Goal: Information Seeking & Learning: Learn about a topic

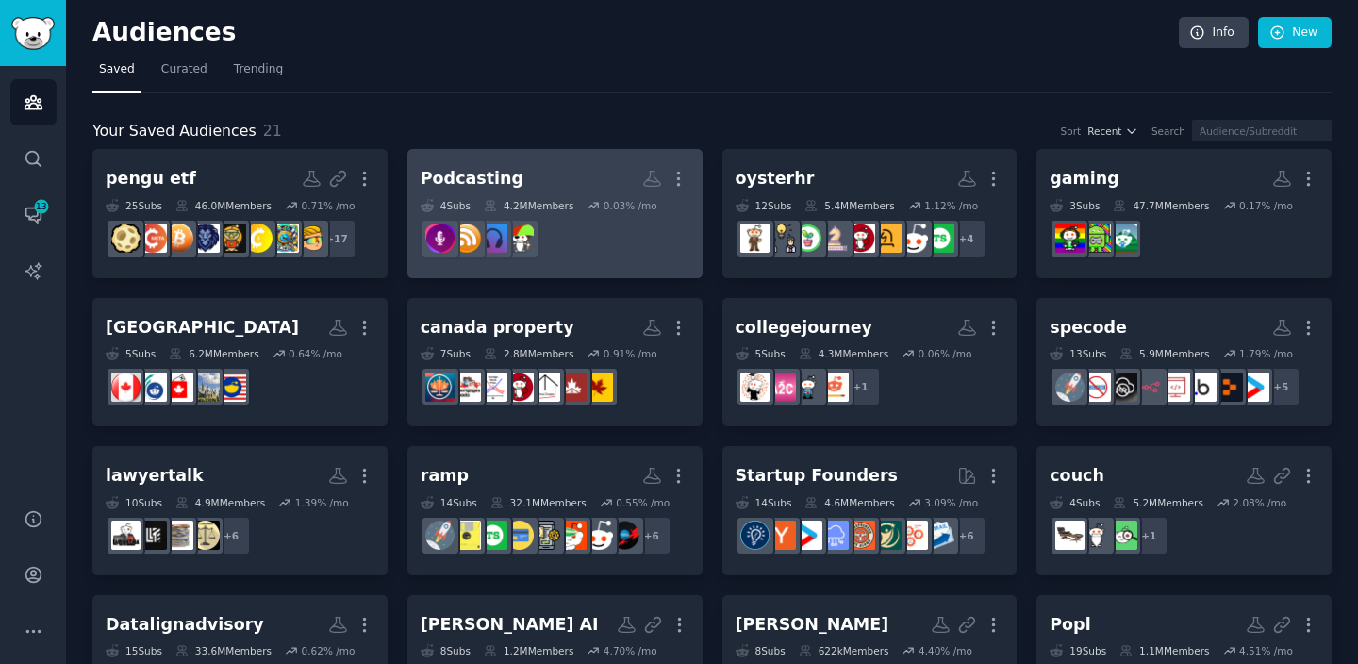
click at [539, 174] on h2 "Podcasting More" at bounding box center [555, 178] width 269 height 33
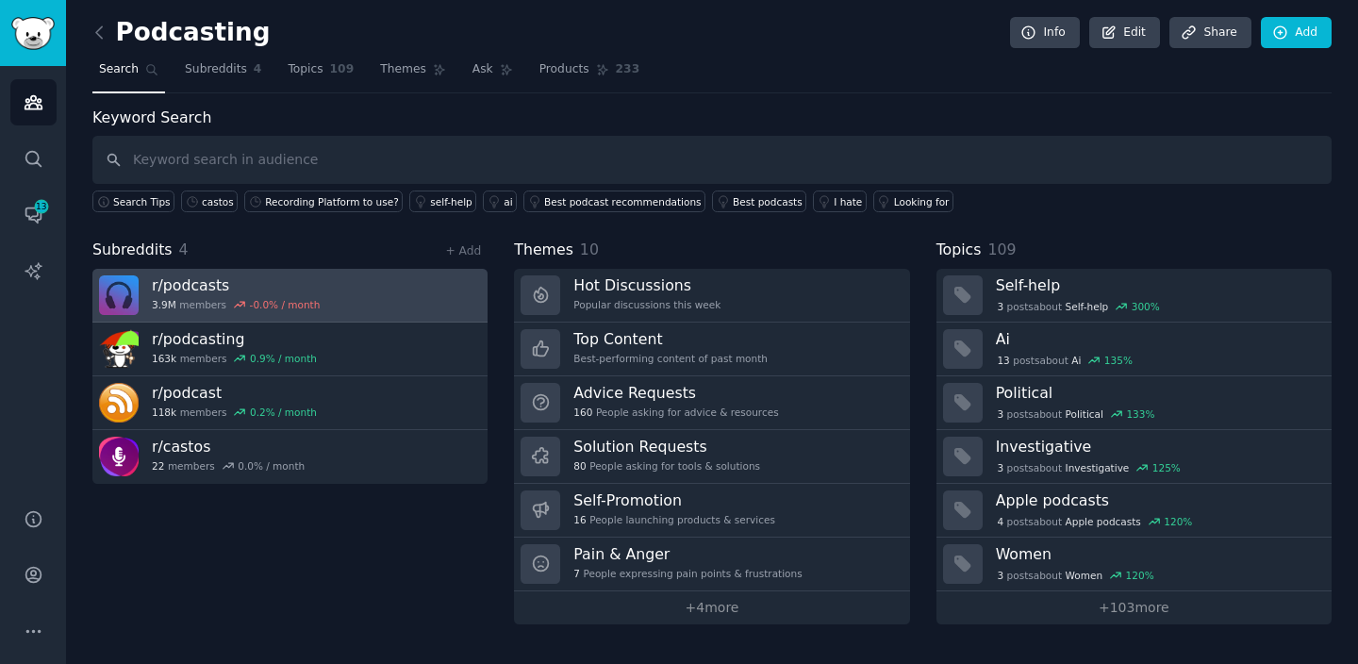
click at [403, 285] on link "r/ podcasts 3.9M members -0.0 % / month" at bounding box center [289, 296] width 395 height 54
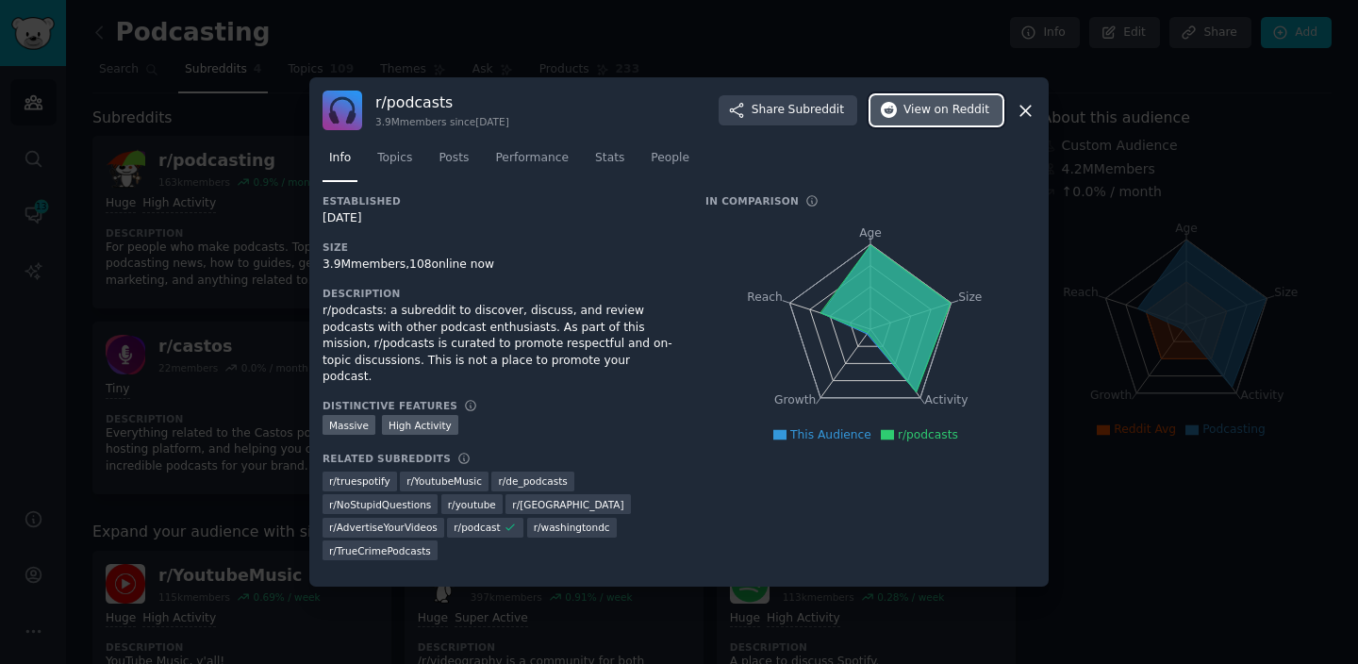
click at [935, 109] on span "View on Reddit" at bounding box center [947, 110] width 86 height 17
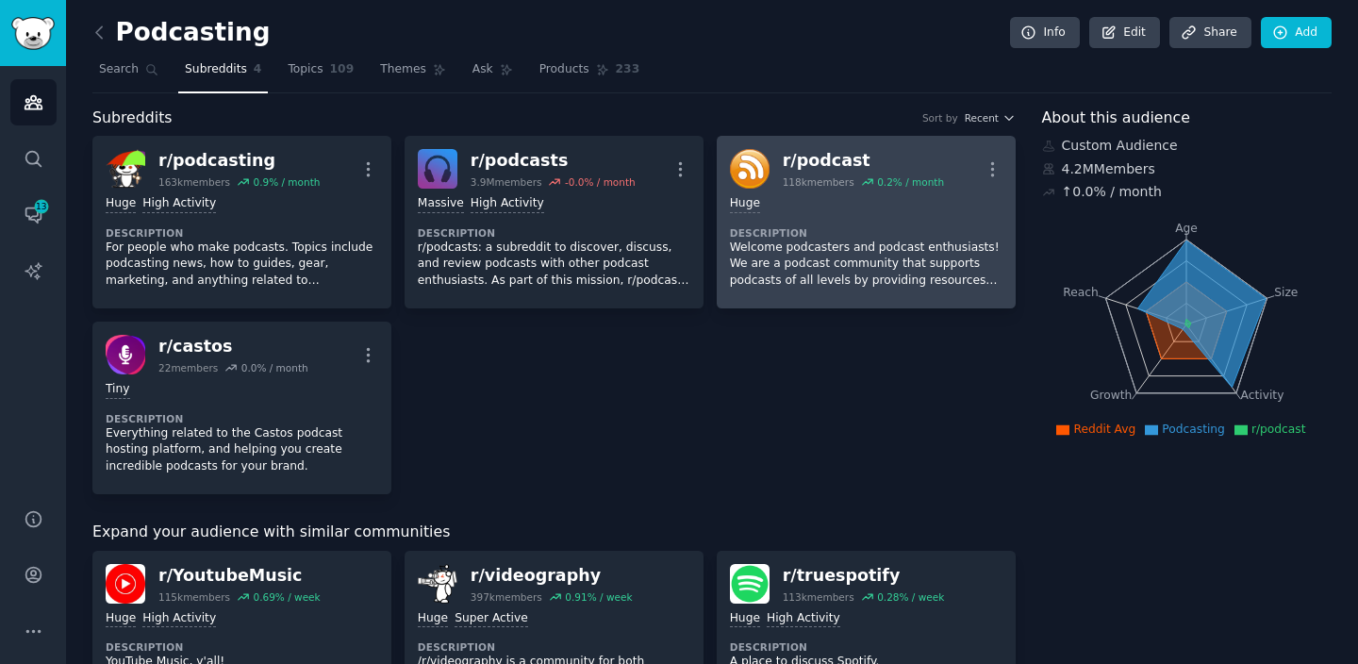
click at [833, 246] on p "Welcome podcasters and podcast enthusiasts! We are a podcast community that sup…" at bounding box center [866, 265] width 273 height 50
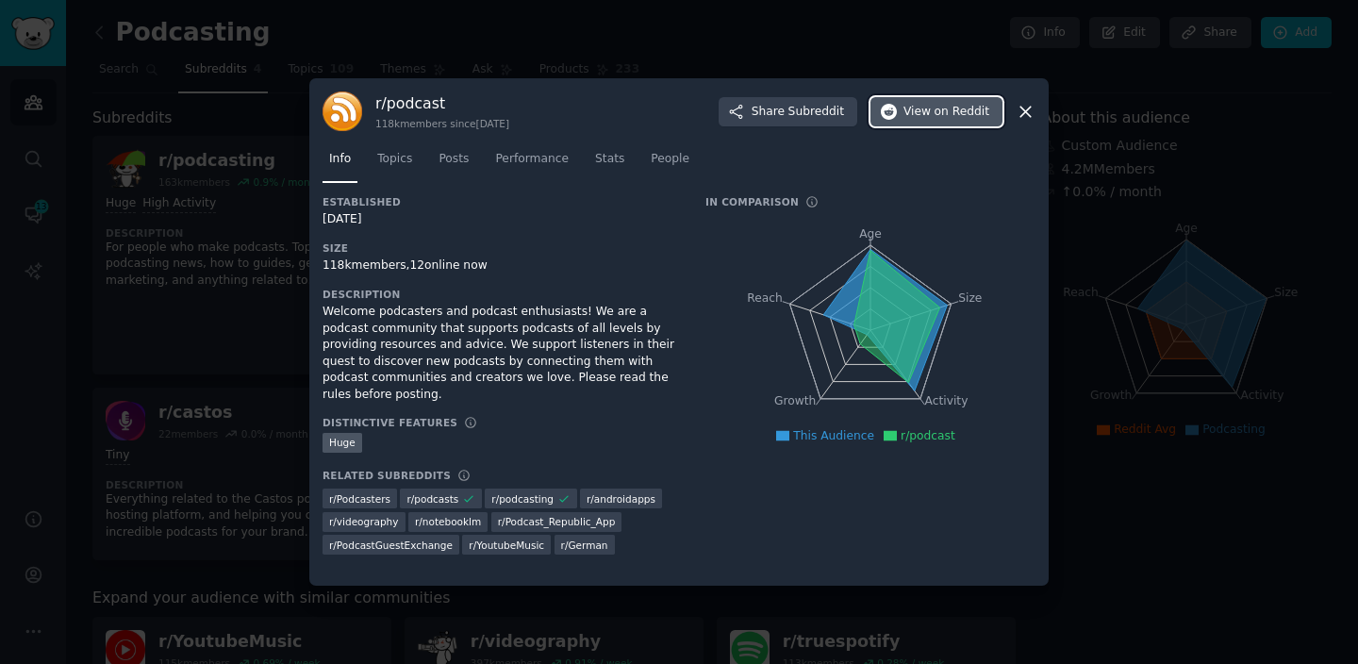
click at [918, 114] on span "View on Reddit" at bounding box center [947, 112] width 86 height 17
